Goal: Task Accomplishment & Management: Manage account settings

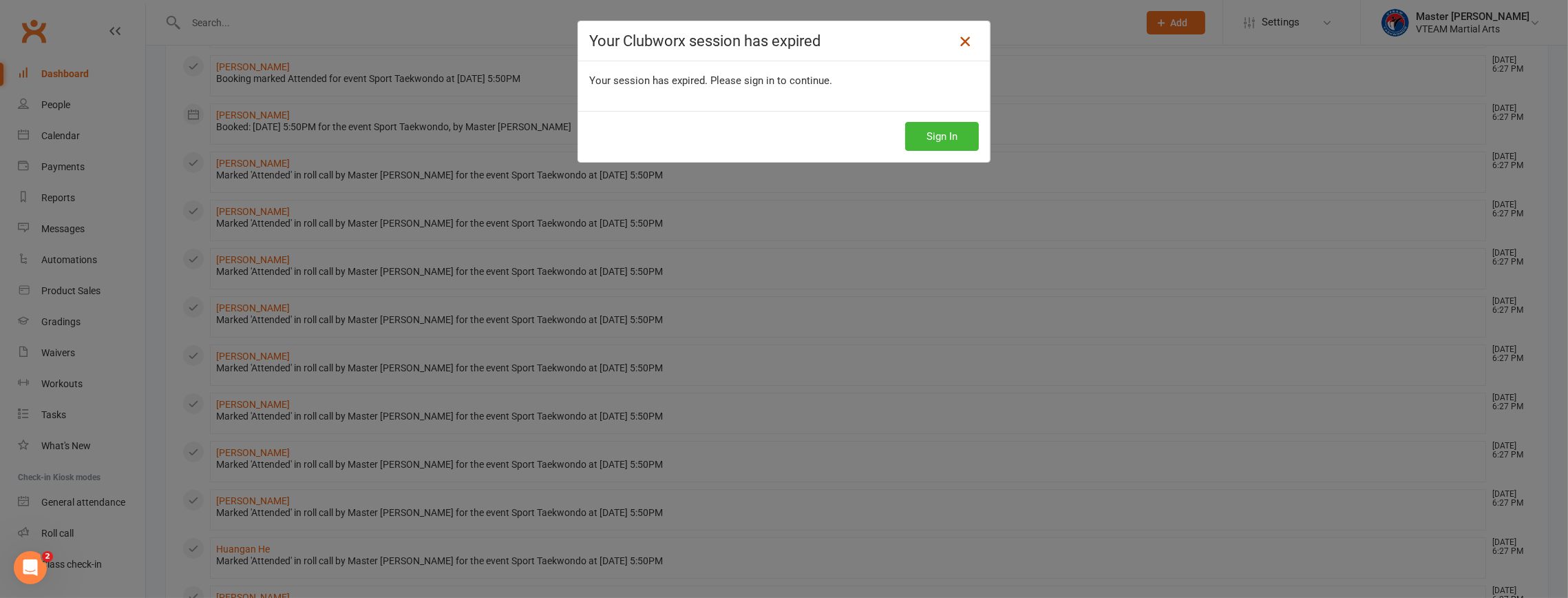
click at [957, 40] on icon at bounding box center [966, 42] width 17 height 17
click at [961, 42] on icon at bounding box center [966, 42] width 17 height 17
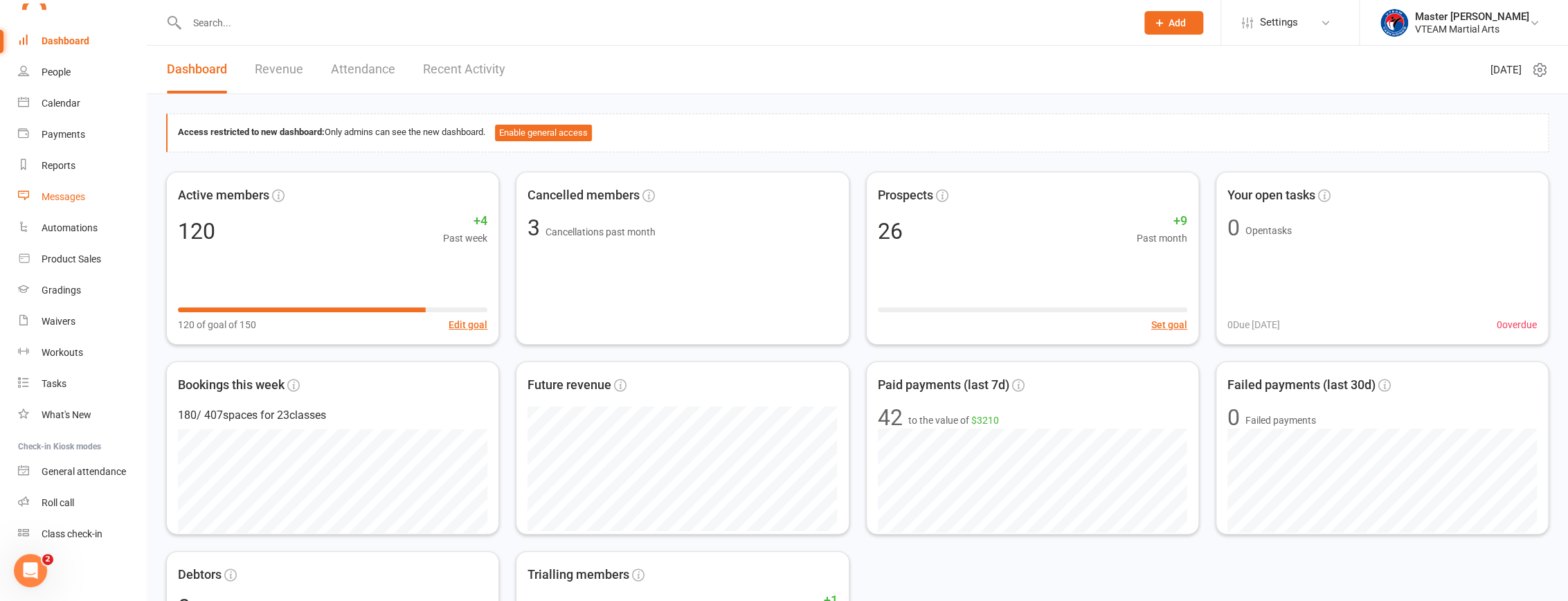
click at [60, 194] on div "Messages" at bounding box center [64, 197] width 44 height 11
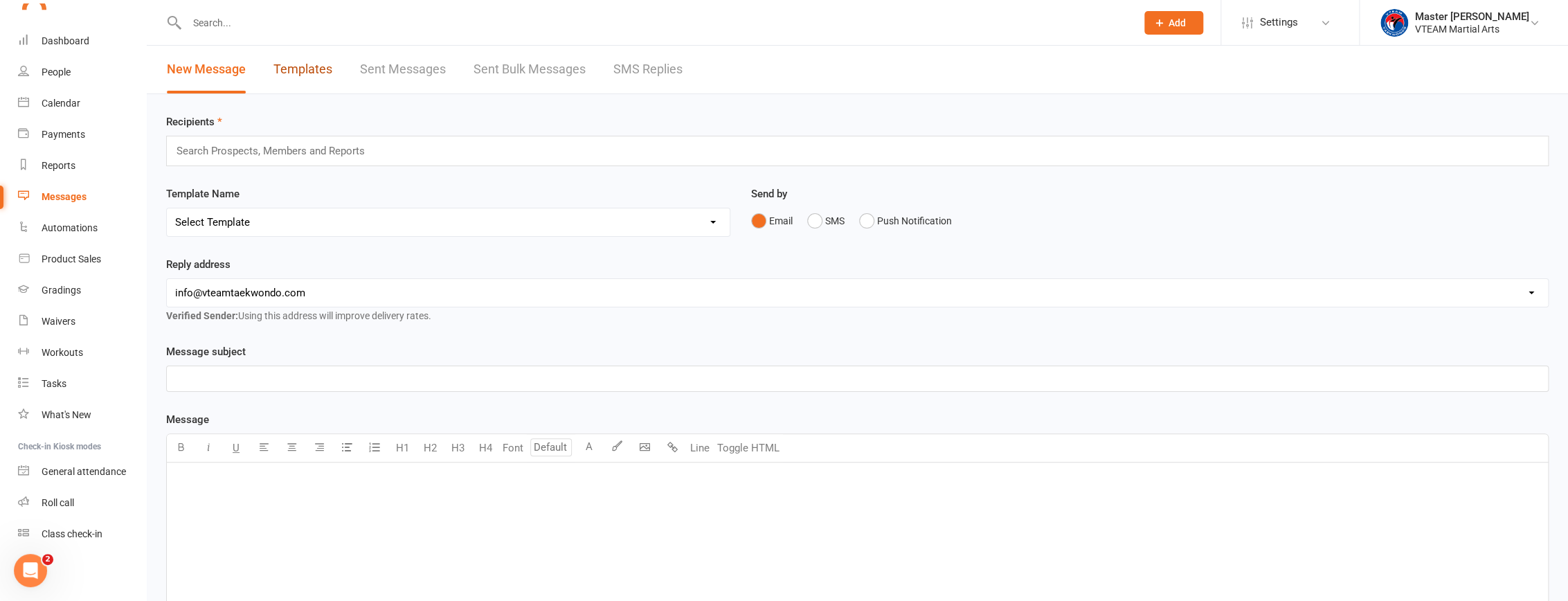
click at [281, 67] on link "Templates" at bounding box center [303, 69] width 59 height 47
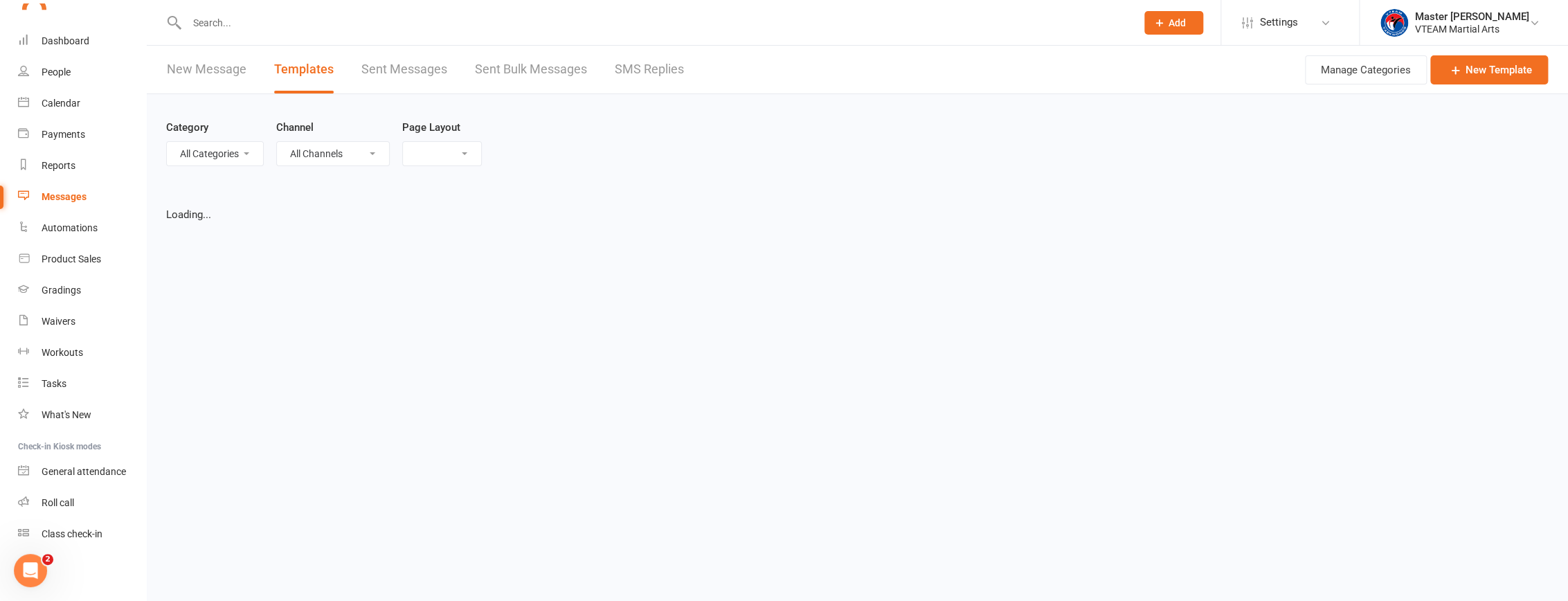
select select "list"
select select "100"
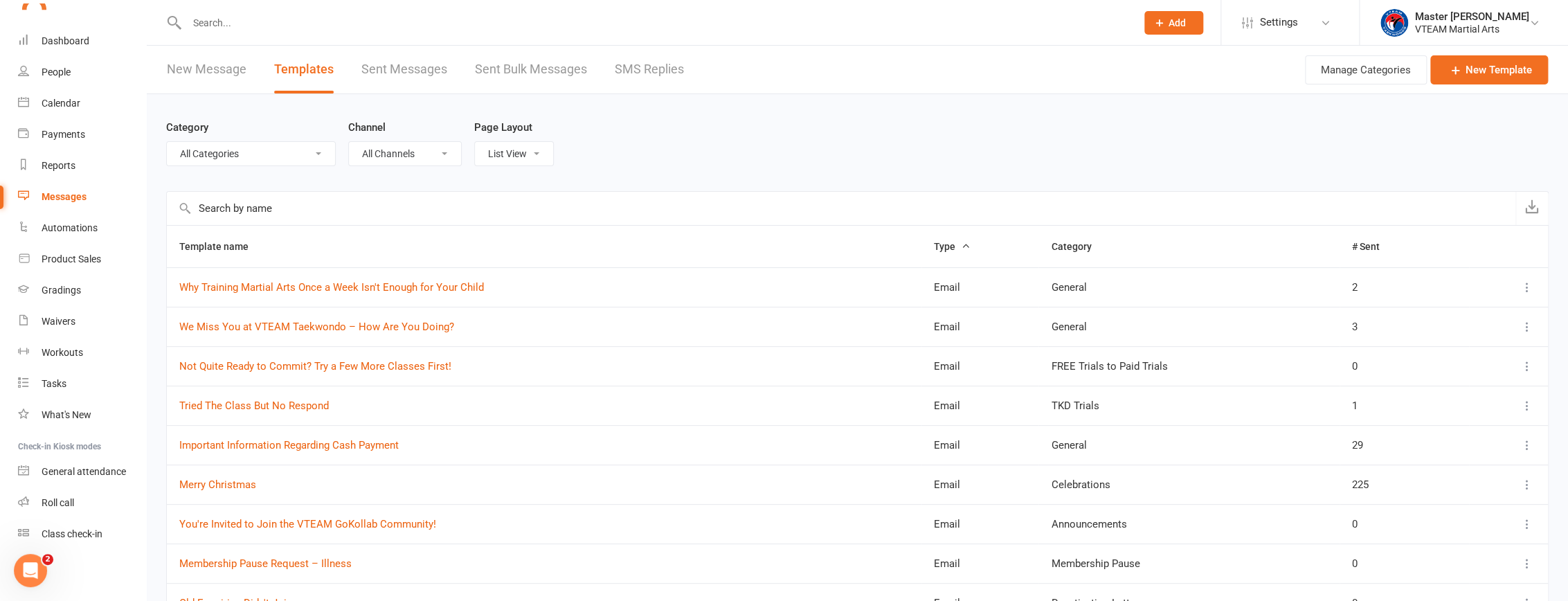
click at [295, 160] on select "All Categories (No category) 7 Days After Trial 8 Weeks Womens Only - Viet Adul…" at bounding box center [251, 154] width 168 height 24
select select "10941"
click at [167, 142] on select "All Categories (No category) 7 Days After Trial 8 Weeks Womens Only - Viet Adul…" at bounding box center [251, 154] width 168 height 24
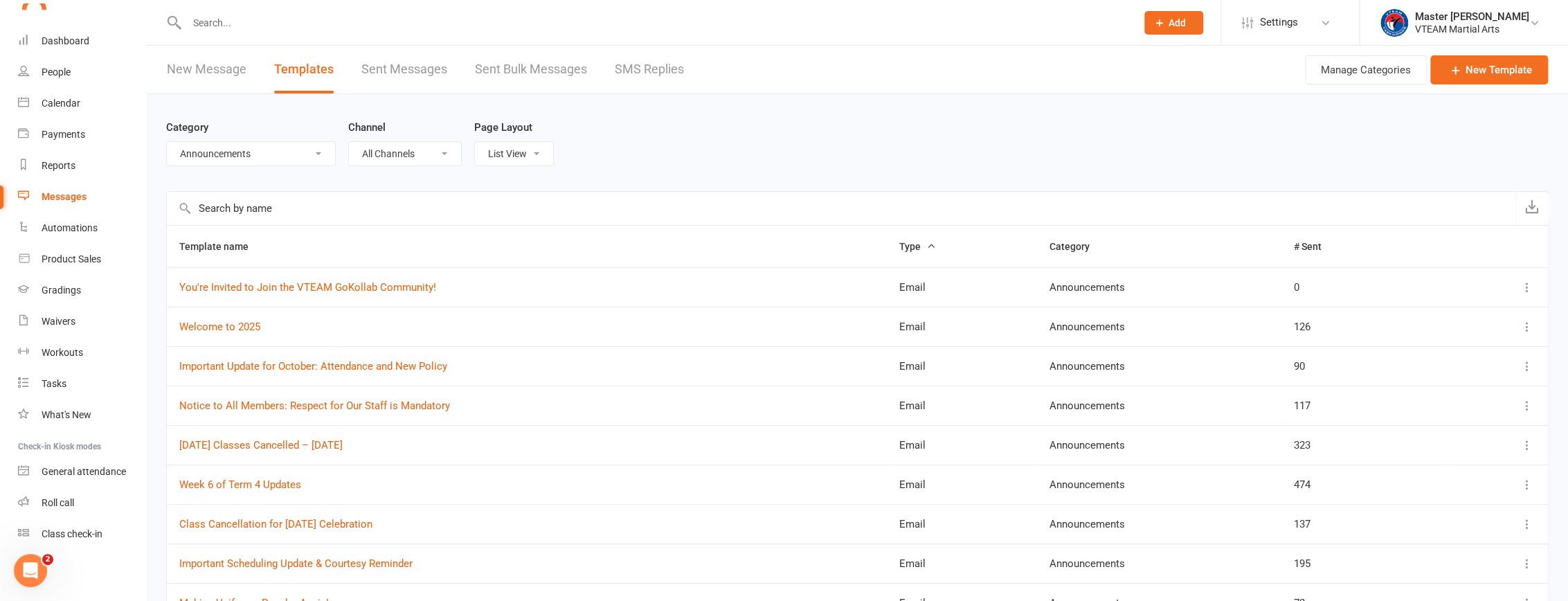
click at [345, 209] on input "text" at bounding box center [841, 208] width 1349 height 33
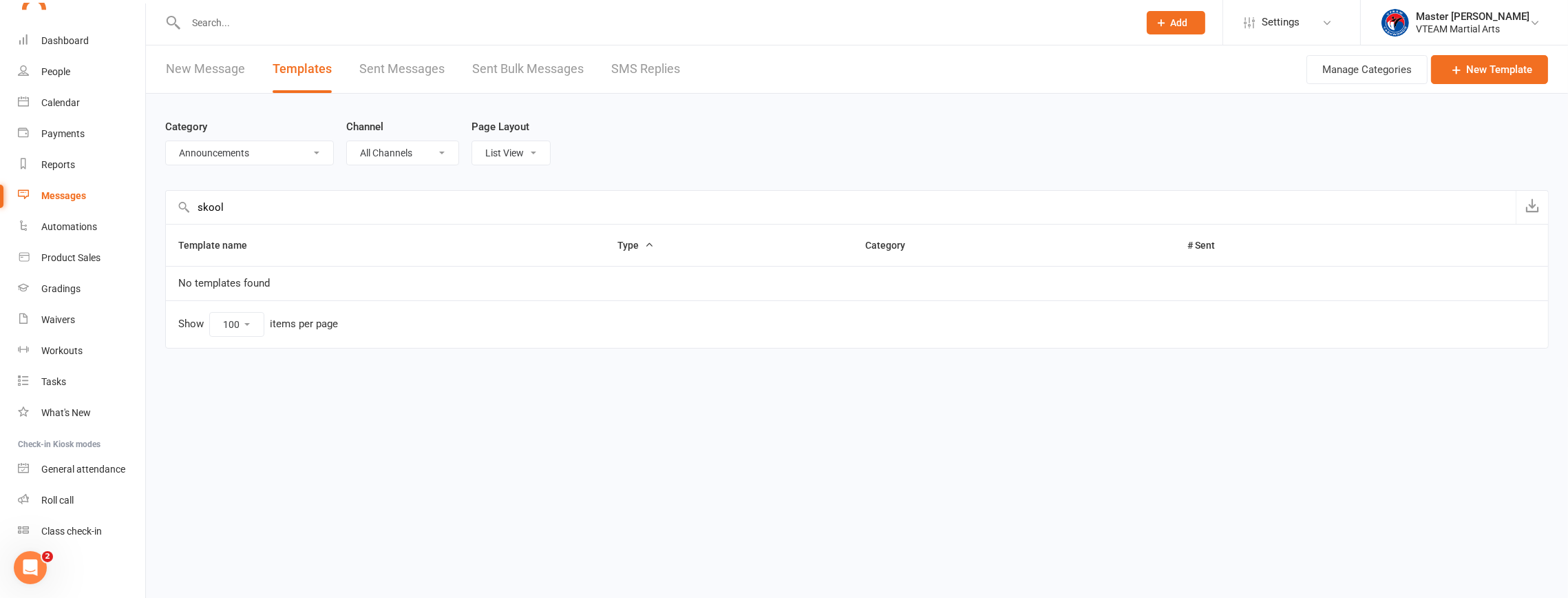
type input "skool"
